Goal: Communication & Community: Answer question/provide support

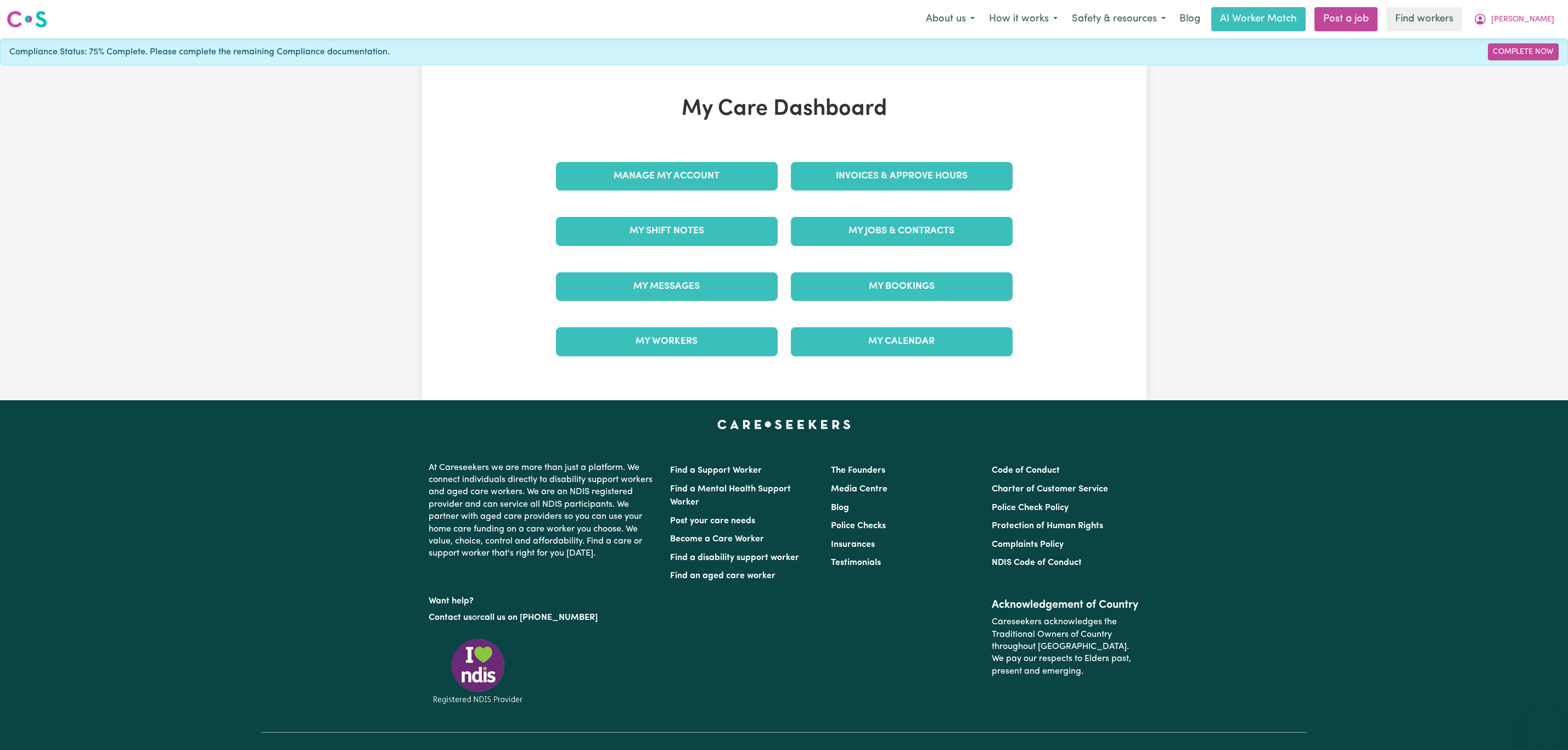
click at [695, 265] on div "My Messages" at bounding box center [667, 287] width 235 height 55
click at [680, 287] on link "My Messages" at bounding box center [667, 286] width 222 height 29
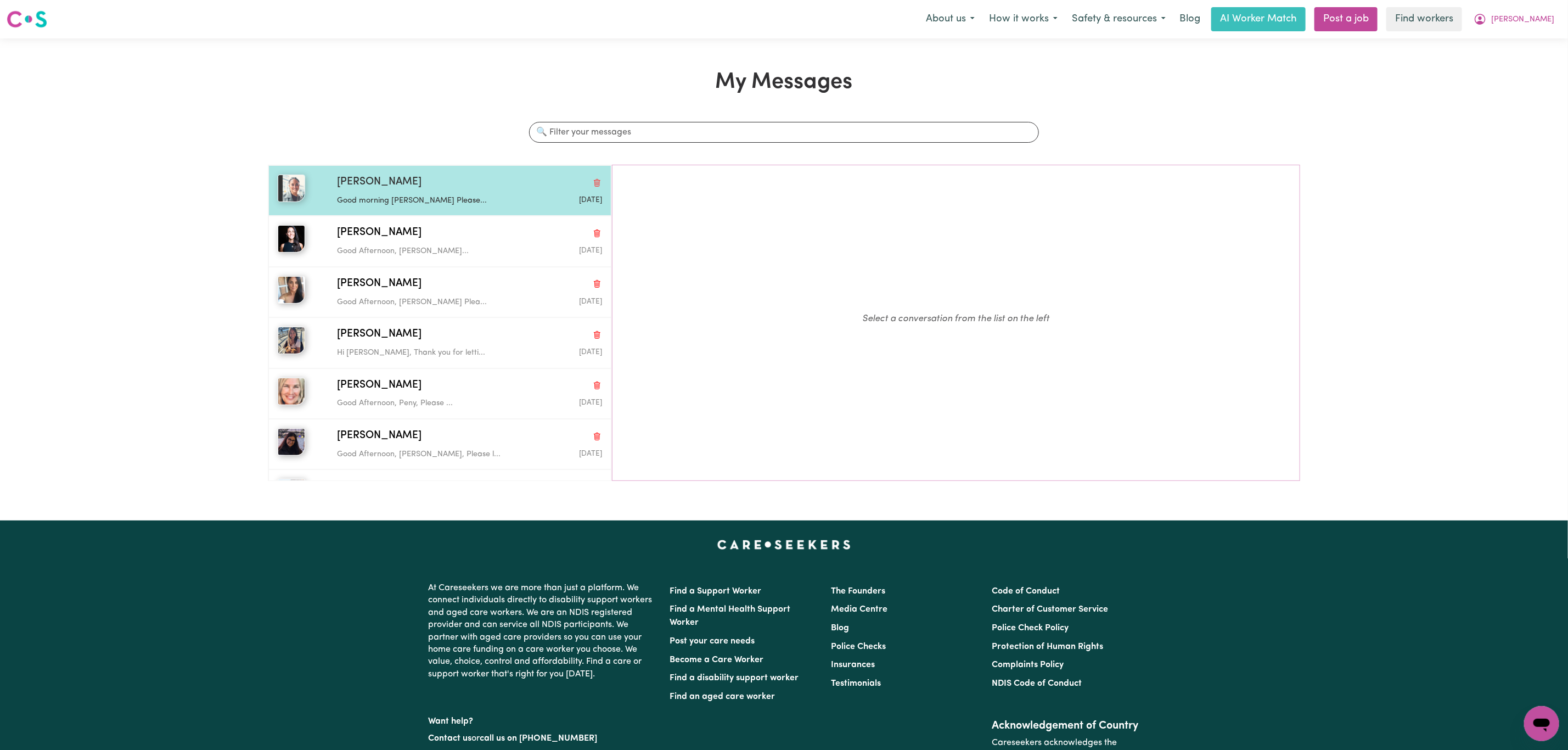
click at [451, 209] on div "[PERSON_NAME] S Good morning [PERSON_NAME] Please... [DATE]" at bounding box center [440, 190] width 343 height 51
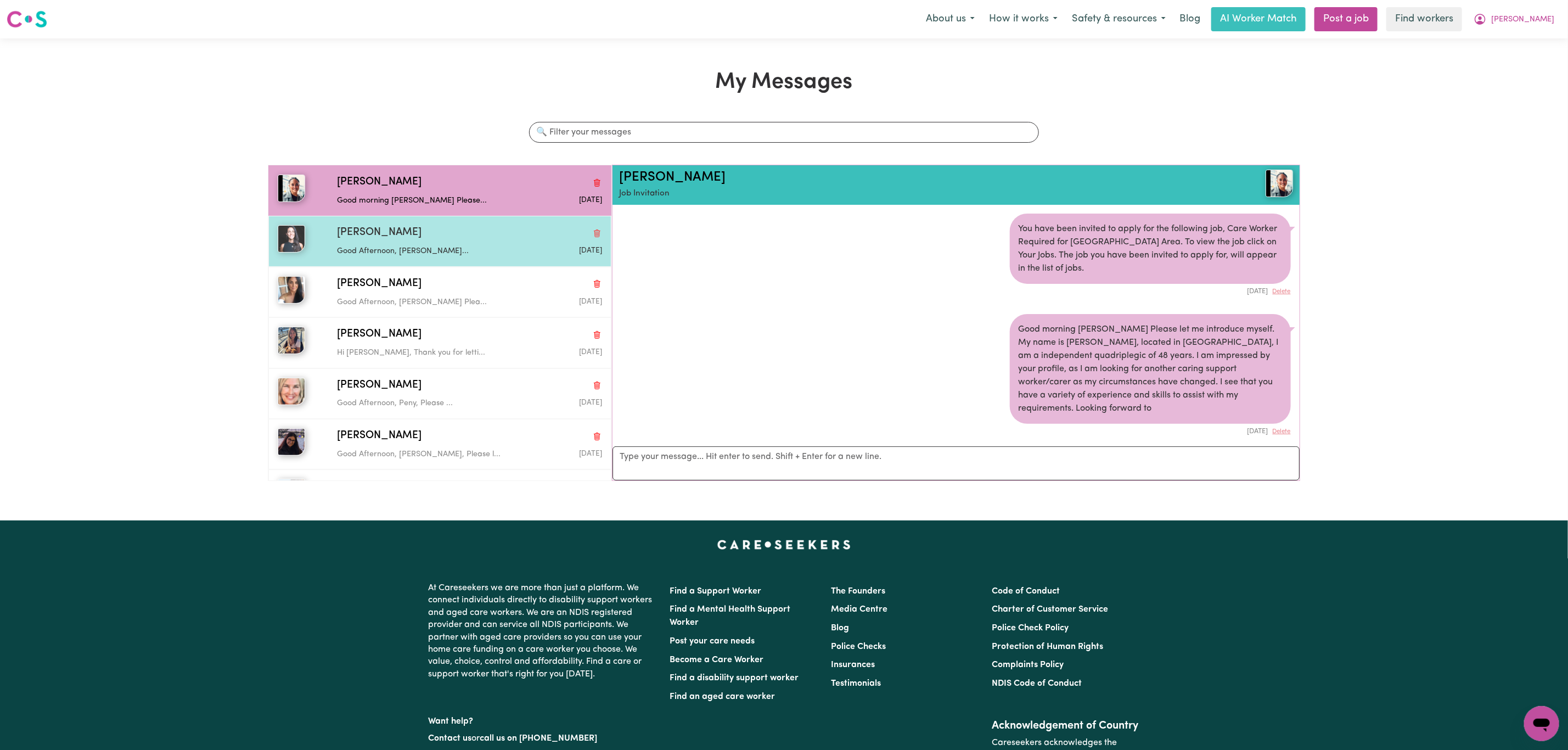
click at [443, 231] on div "[PERSON_NAME]" at bounding box center [469, 233] width 265 height 16
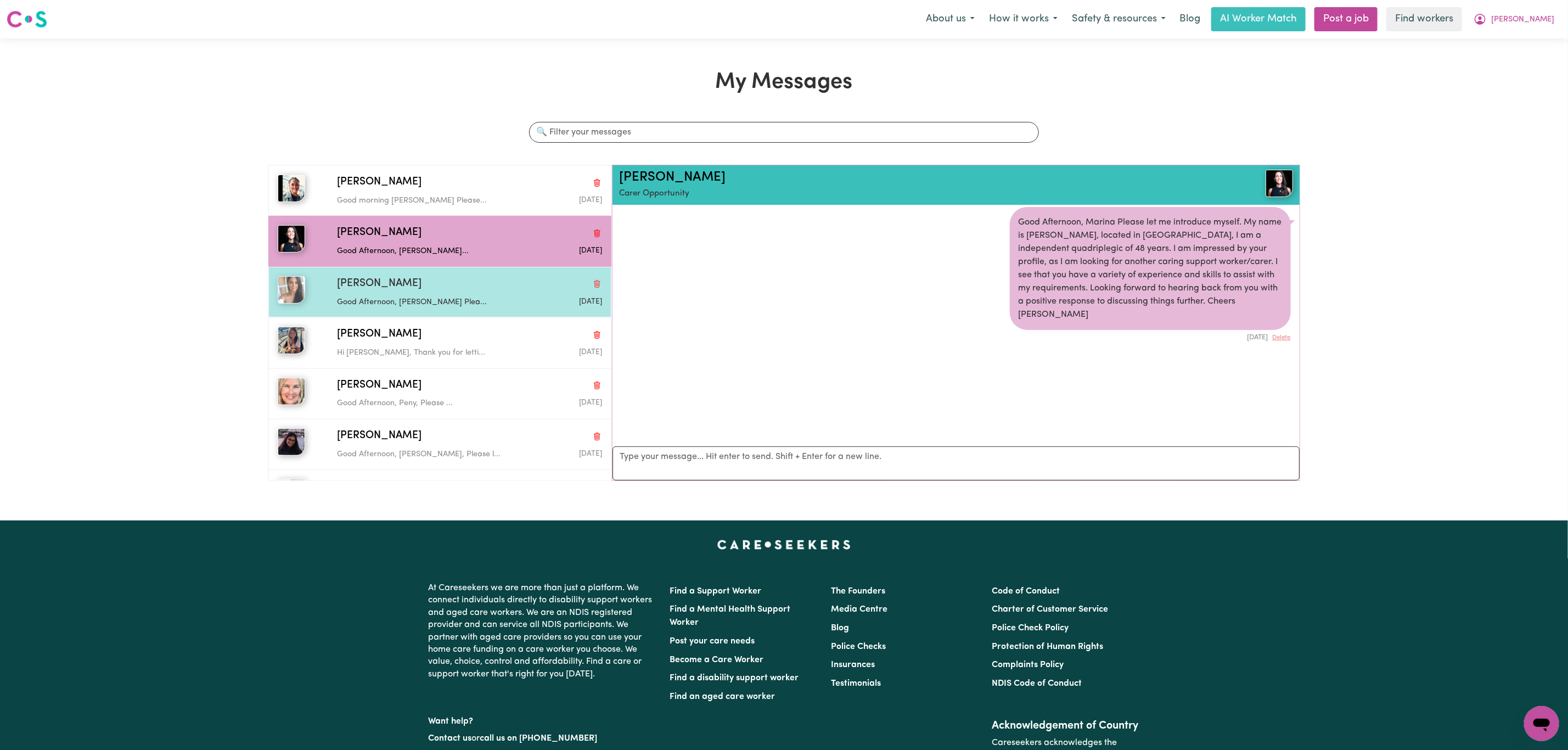
drag, startPoint x: 444, startPoint y: 286, endPoint x: 440, endPoint y: 292, distance: 7.2
click at [444, 287] on div "[PERSON_NAME]" at bounding box center [469, 284] width 265 height 16
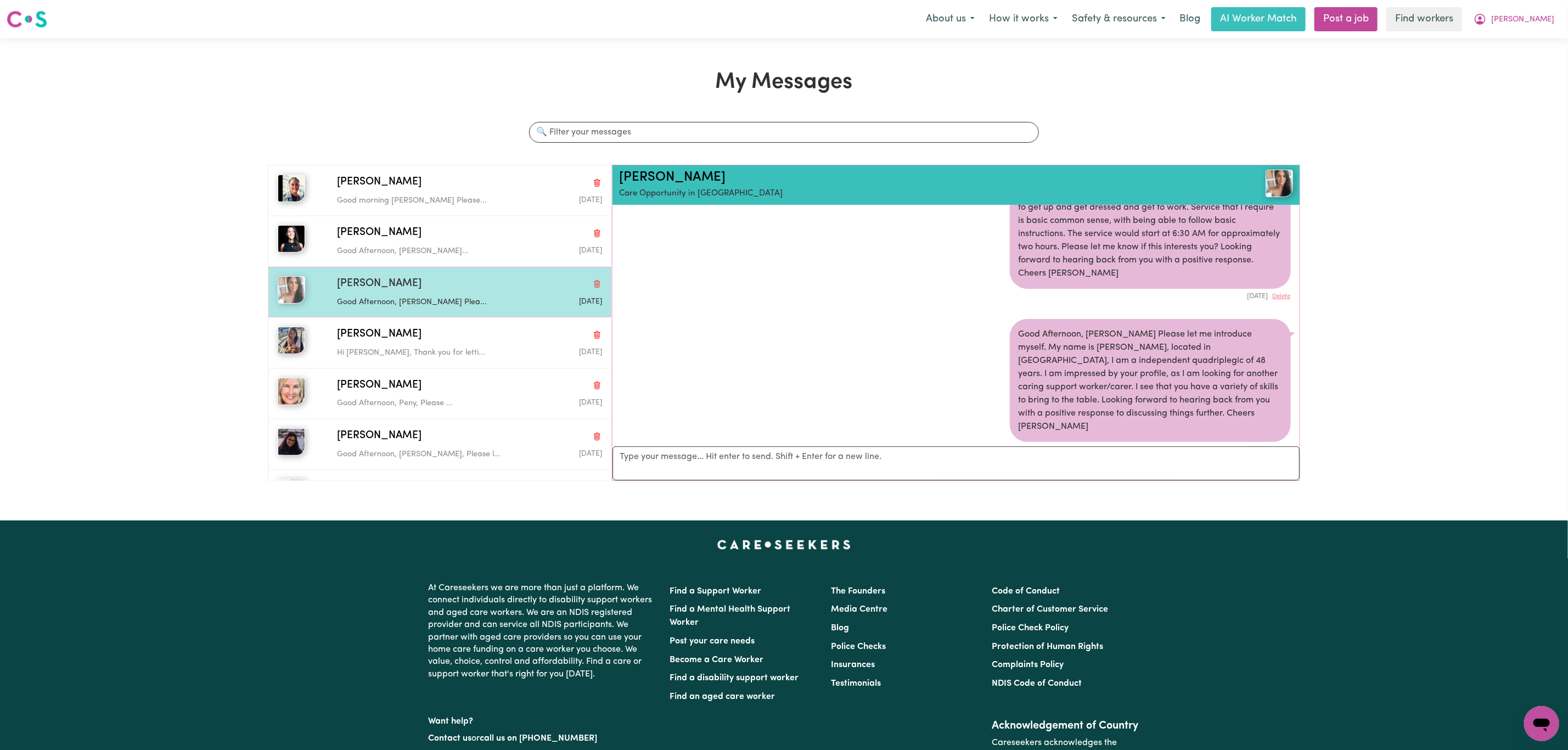
click at [435, 300] on p "Good Afternoon, [PERSON_NAME] Plea..." at bounding box center [425, 303] width 177 height 12
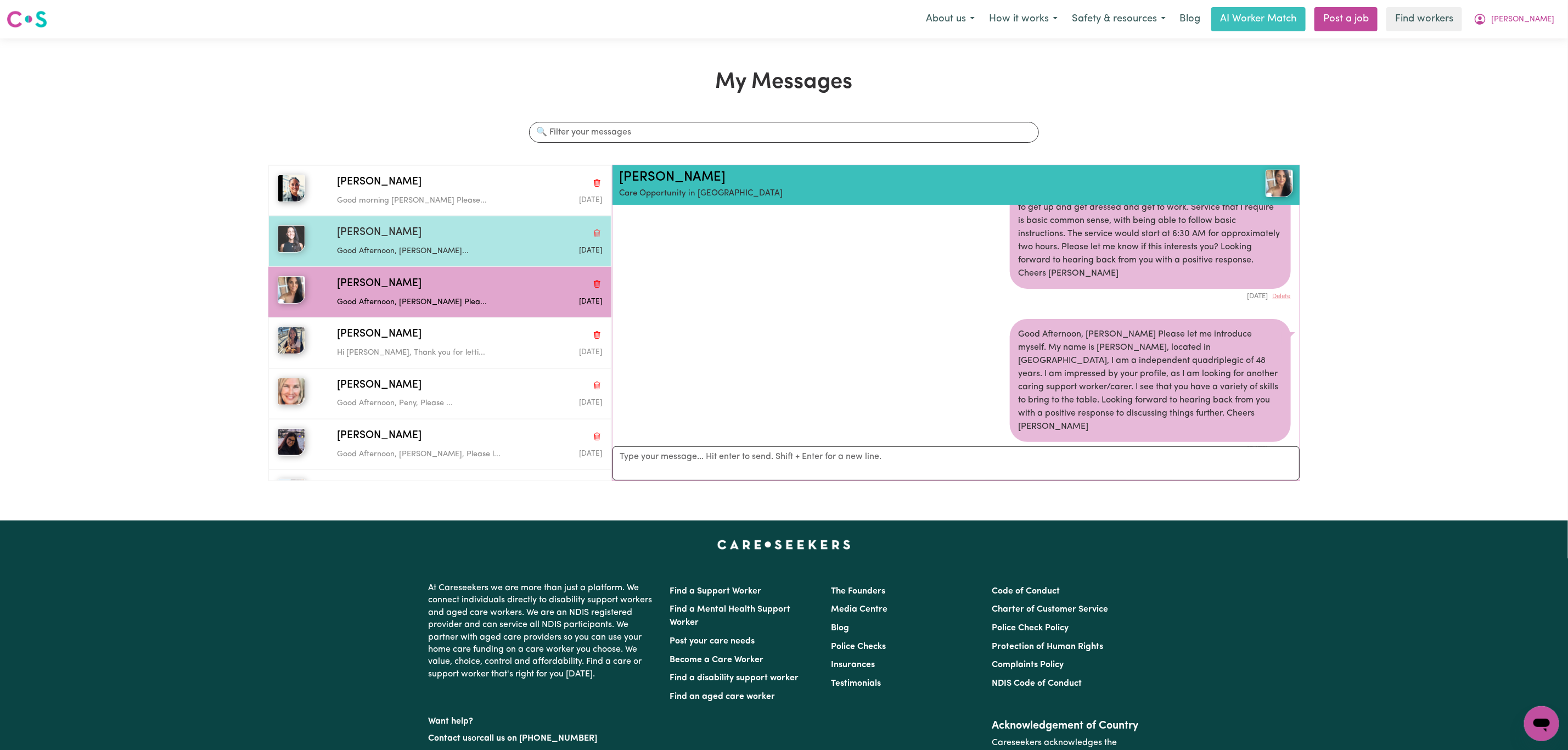
click at [456, 231] on div "[PERSON_NAME]" at bounding box center [469, 233] width 265 height 16
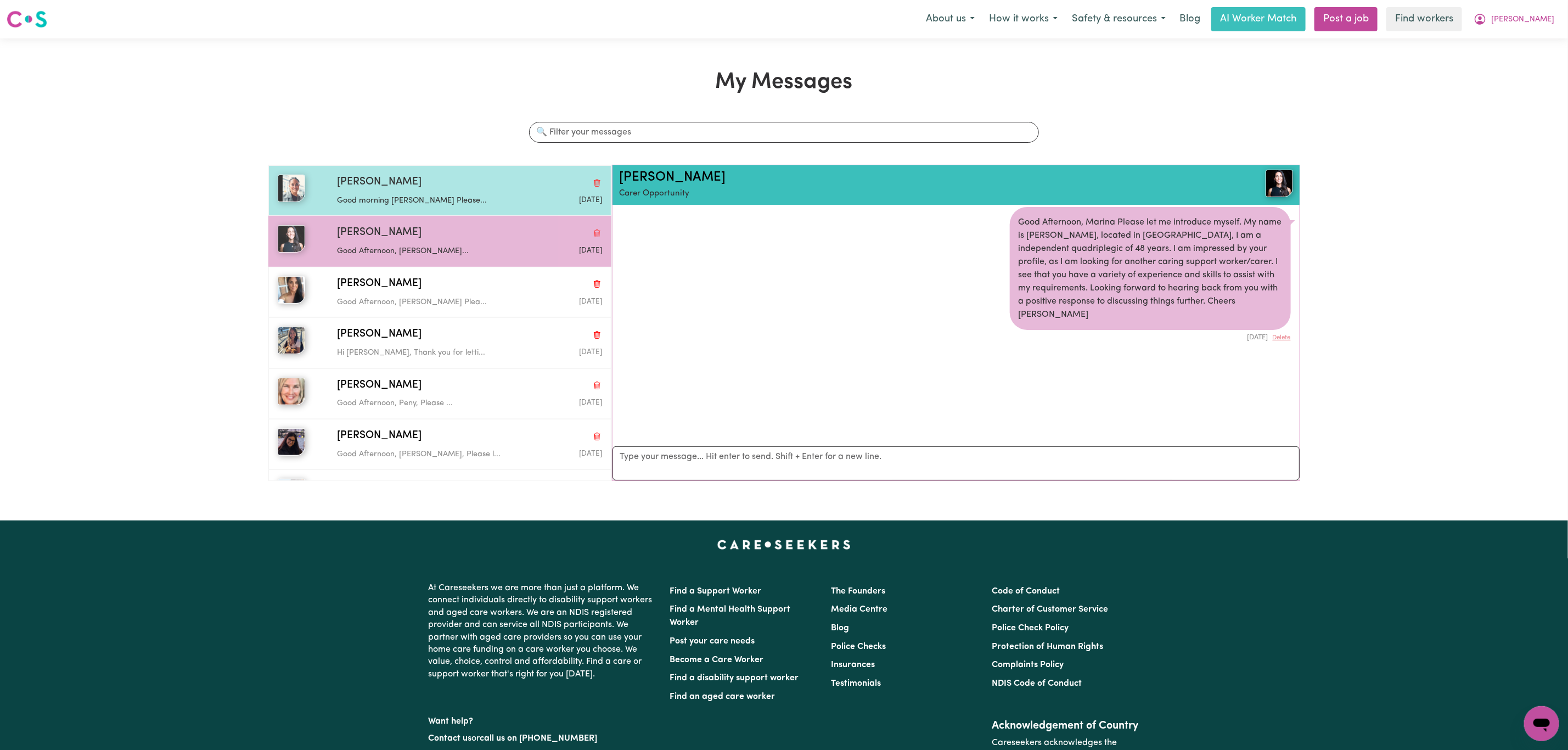
scroll to position [7, 0]
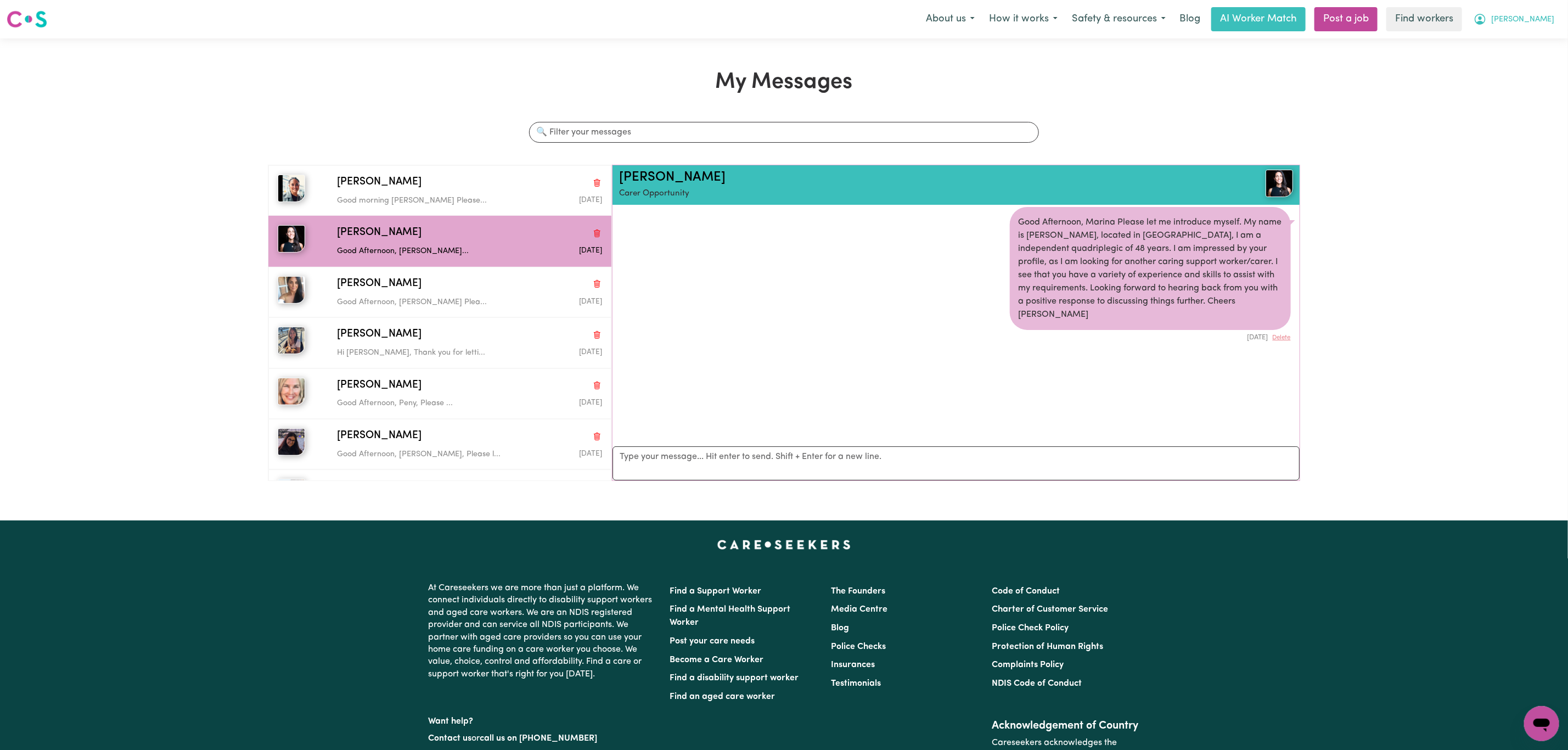
click at [1550, 21] on span "[PERSON_NAME]" at bounding box center [1523, 20] width 63 height 12
click at [1527, 61] on link "Logout" at bounding box center [1517, 63] width 86 height 21
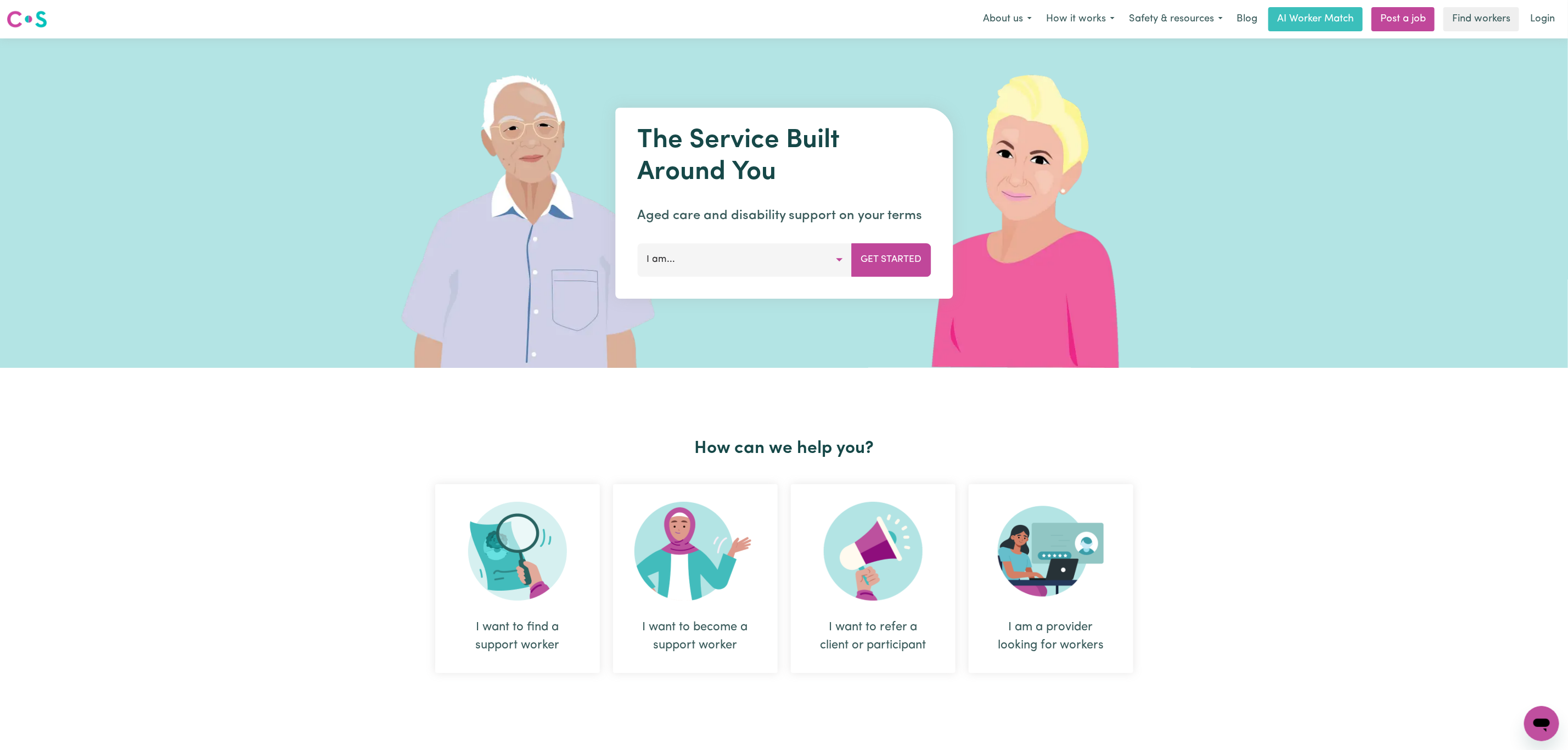
click at [1535, 19] on link "Login" at bounding box center [1542, 19] width 38 height 24
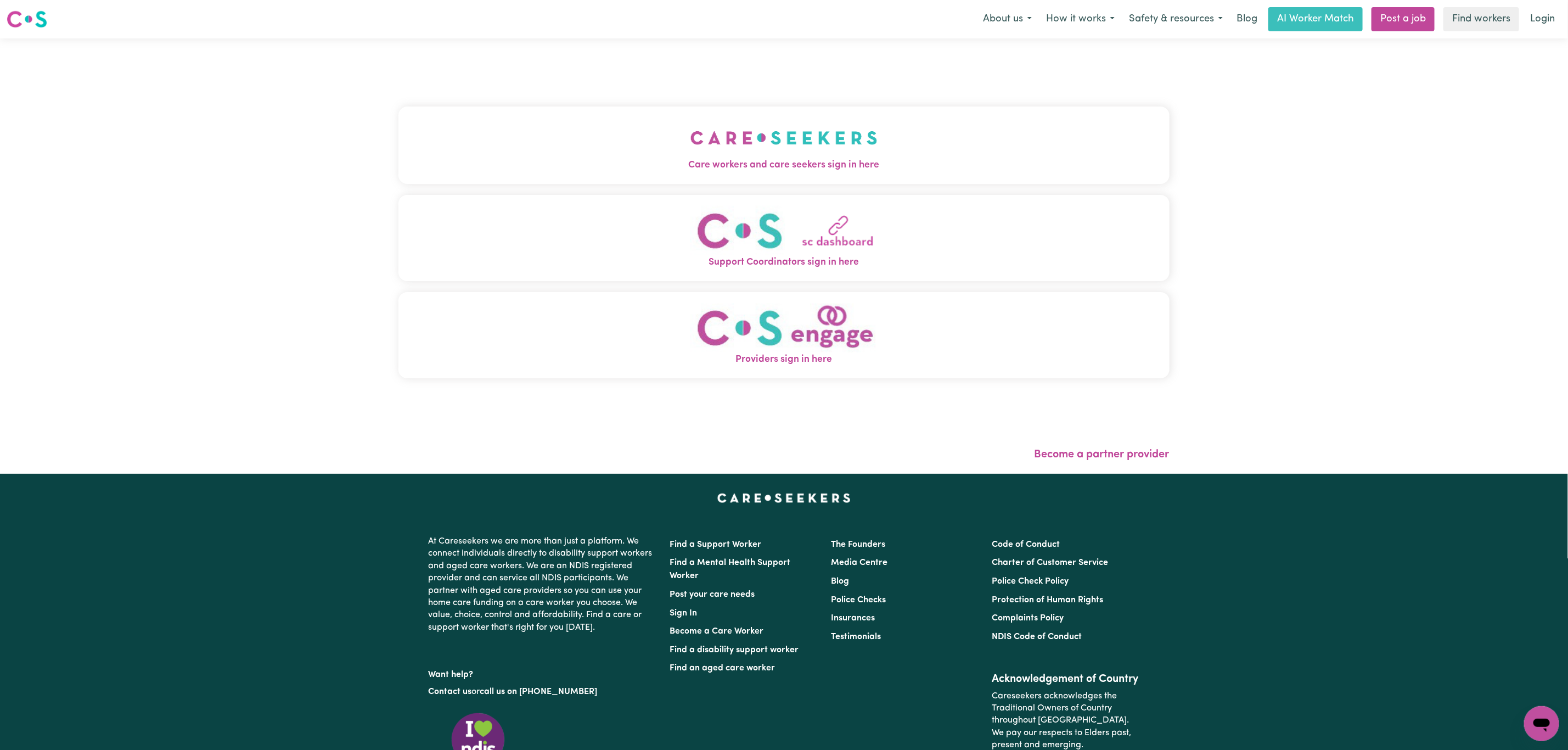
drag, startPoint x: 573, startPoint y: 93, endPoint x: 563, endPoint y: 116, distance: 25.1
click at [573, 93] on div "Care workers and care seekers sign in here Support Coordinators sign in here Pr…" at bounding box center [784, 248] width 771 height 375
click at [553, 138] on button "Care workers and care seekers sign in here" at bounding box center [784, 145] width 771 height 77
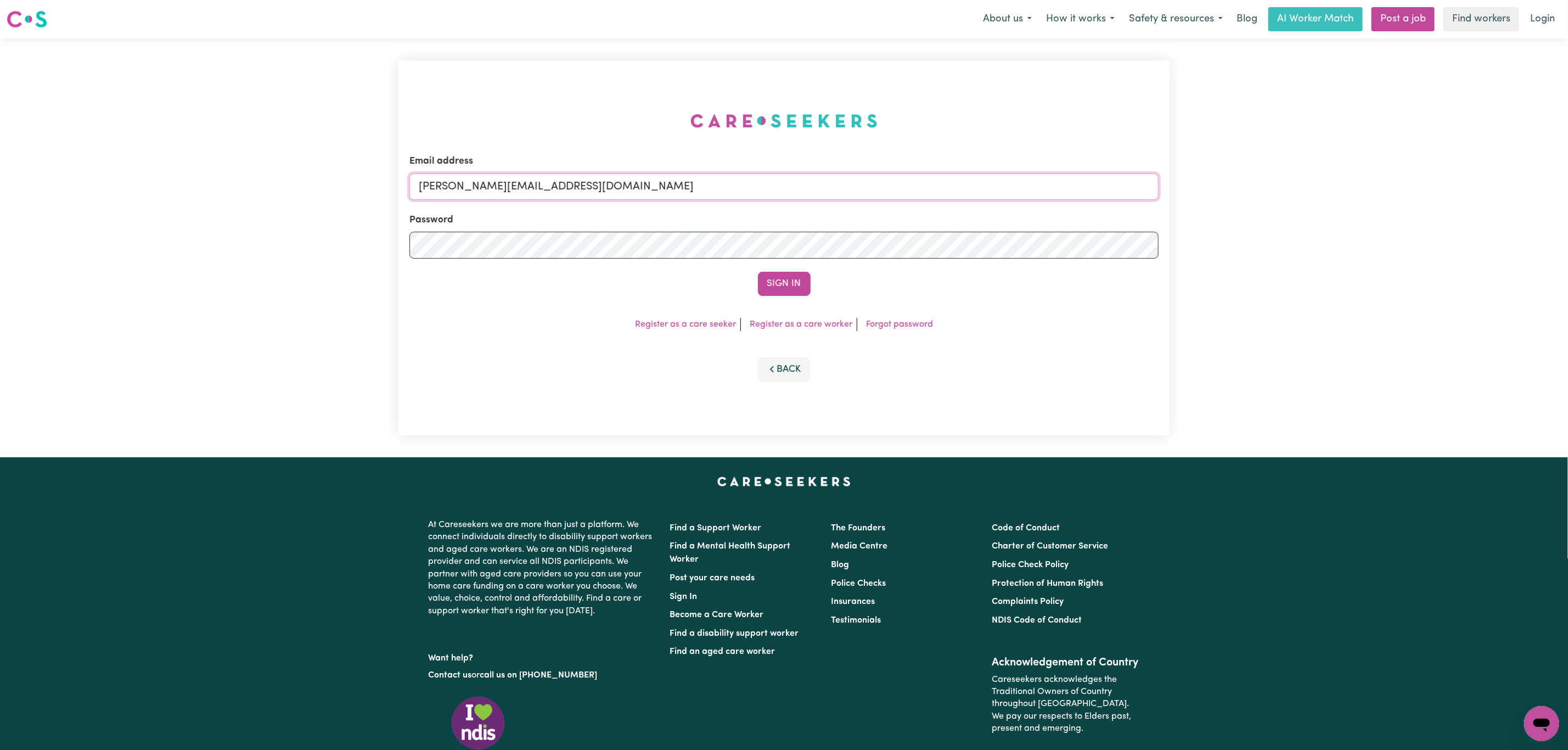
click at [505, 176] on input "[PERSON_NAME][EMAIL_ADDRESS][DOMAIN_NAME]" at bounding box center [784, 186] width 749 height 26
drag, startPoint x: 479, startPoint y: 184, endPoint x: 794, endPoint y: 259, distance: 323.8
click at [790, 205] on form "Email address [EMAIL_ADDRESS][PERSON_NAME][DOMAIN_NAME] Password Sign In" at bounding box center [784, 225] width 749 height 142
type input "[EMAIL_ADDRESS][PERSON_NAME][PERSON_NAME][DOMAIN_NAME]"
click at [803, 300] on div "Email address [EMAIL_ADDRESS][PERSON_NAME][PERSON_NAME][DOMAIN_NAME] Password S…" at bounding box center [784, 248] width 771 height 375
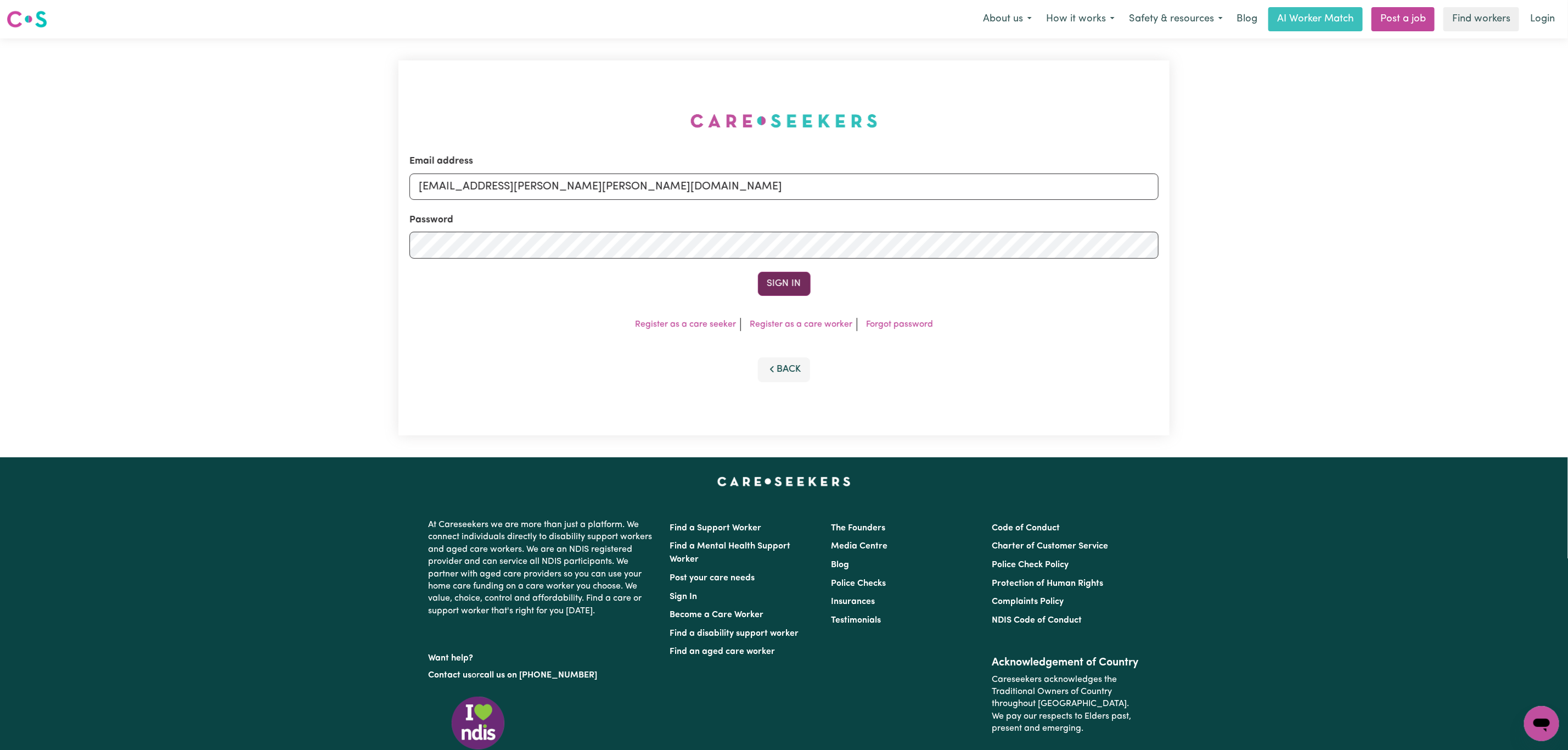
click at [792, 287] on button "Sign In" at bounding box center [784, 284] width 53 height 24
